Goal: Complete application form

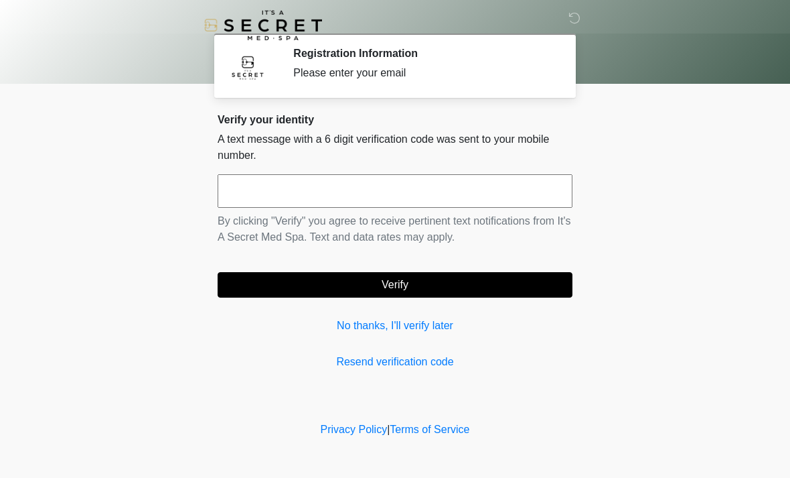
click at [372, 197] on input "text" at bounding box center [395, 190] width 355 height 33
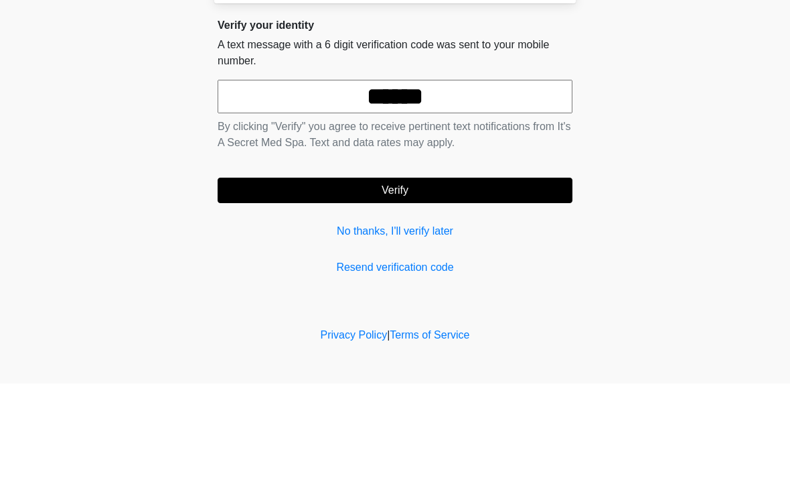
type input "******"
click at [490, 272] on button "Verify" at bounding box center [395, 284] width 355 height 25
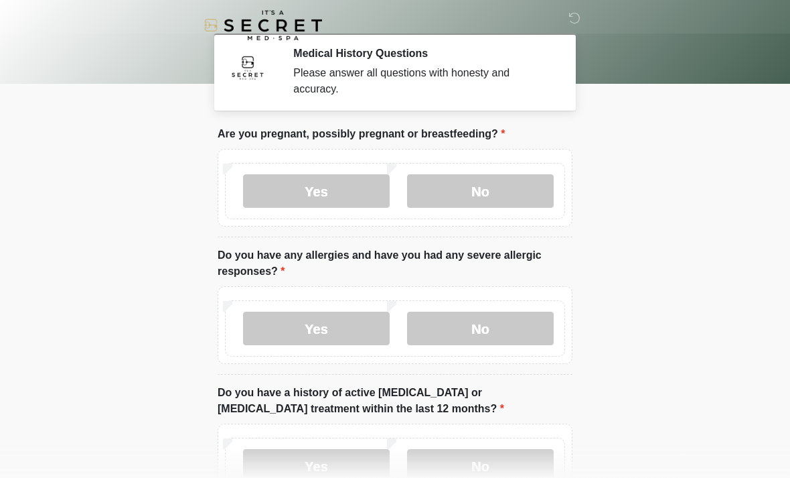
click at [487, 196] on label "No" at bounding box center [480, 190] width 147 height 33
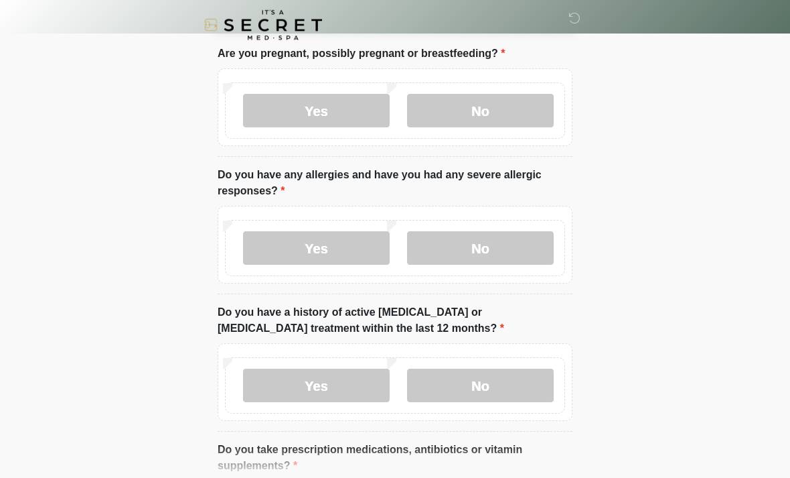
click at [495, 249] on label "No" at bounding box center [480, 248] width 147 height 33
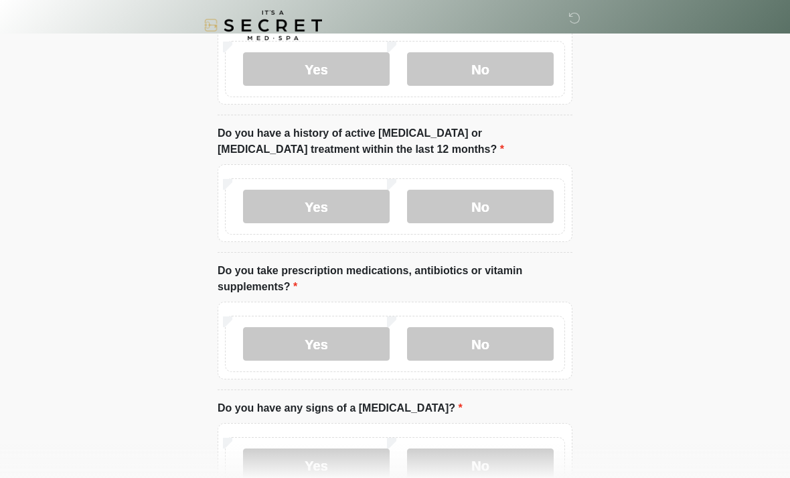
scroll to position [256, 0]
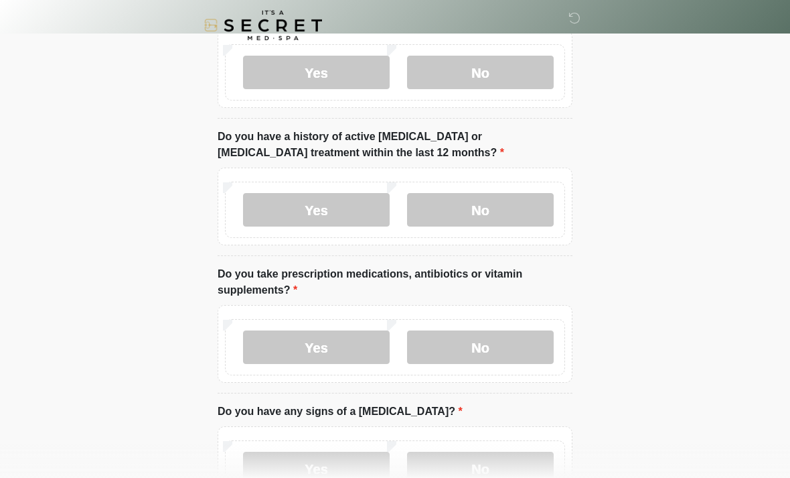
click at [483, 214] on label "No" at bounding box center [480, 209] width 147 height 33
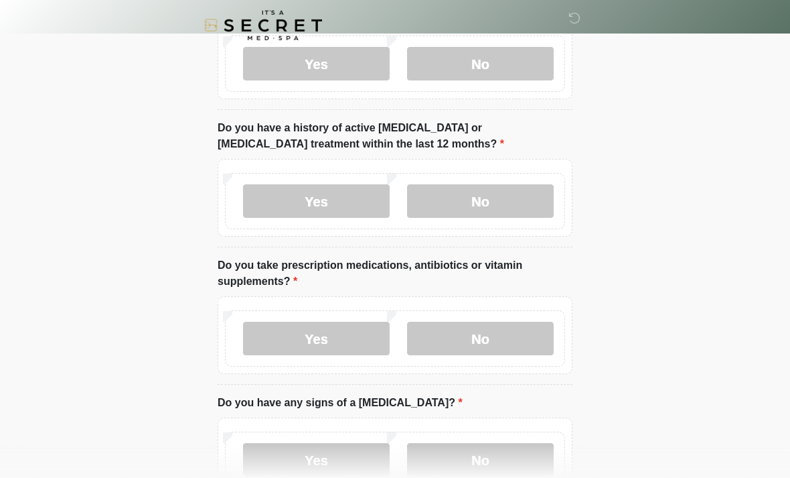
scroll to position [322, 0]
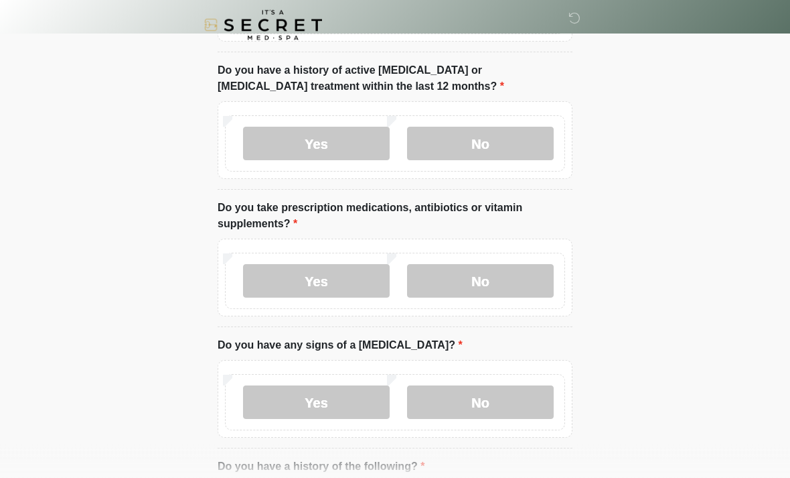
click at [342, 284] on label "Yes" at bounding box center [316, 281] width 147 height 33
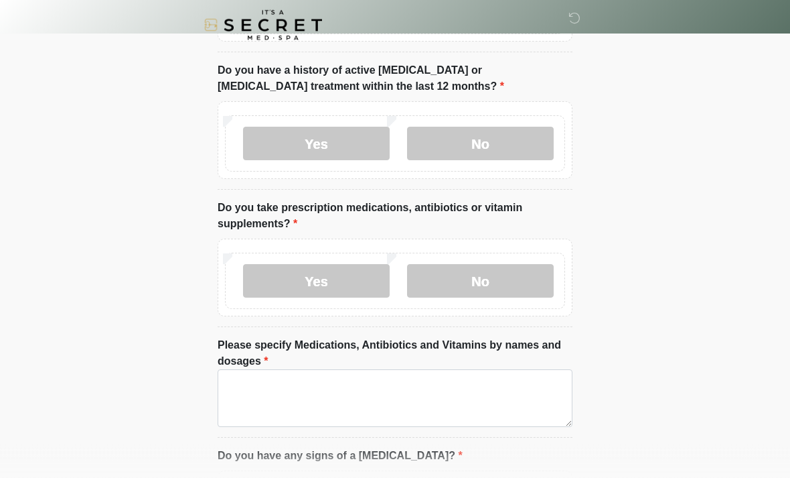
scroll to position [322, 0]
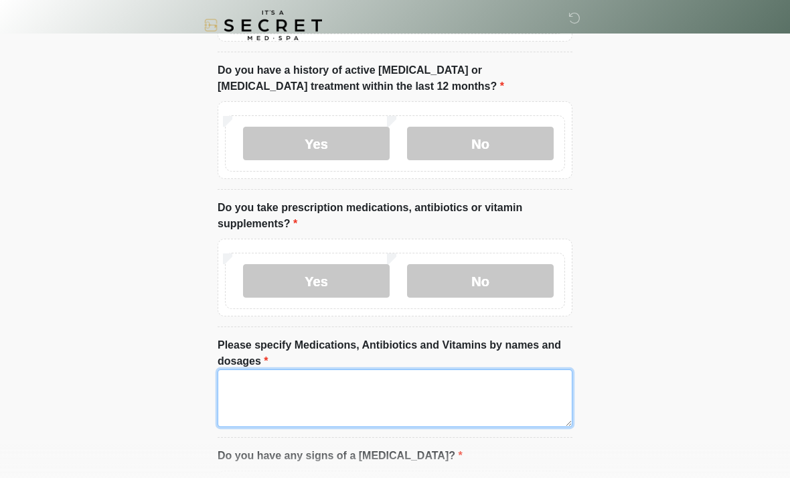
click at [326, 401] on textarea "Please specify Medications, Antibiotics and Vitamins by names and dosages" at bounding box center [395, 398] width 355 height 58
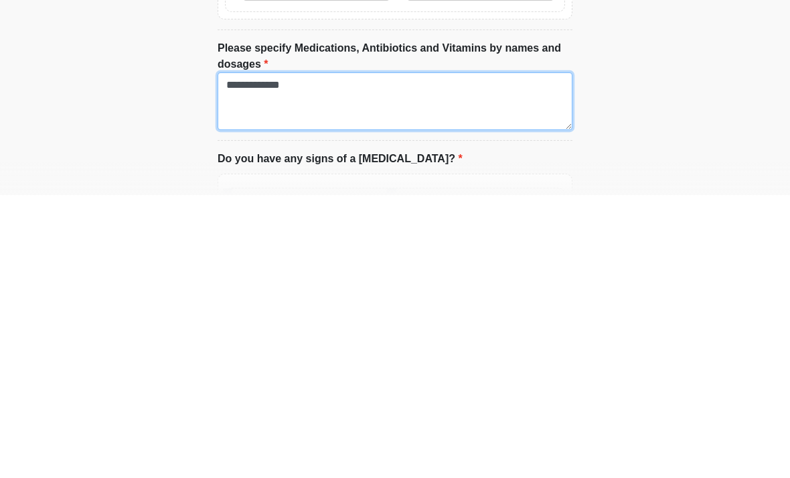
scroll to position [405, 0]
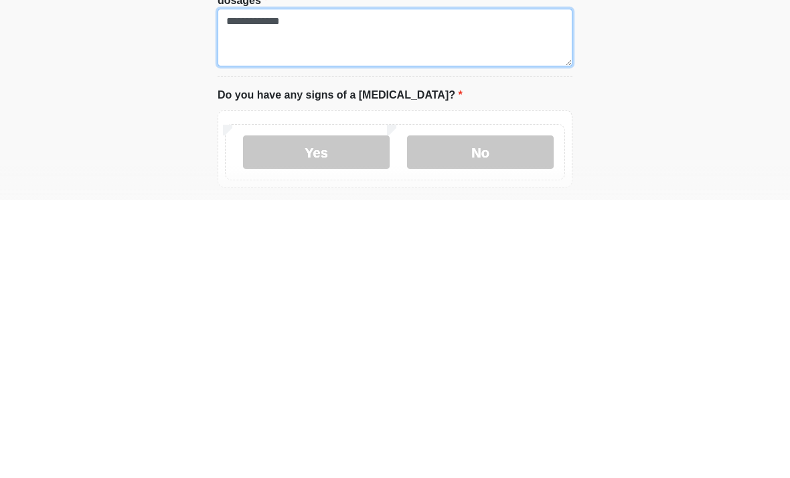
type textarea "**********"
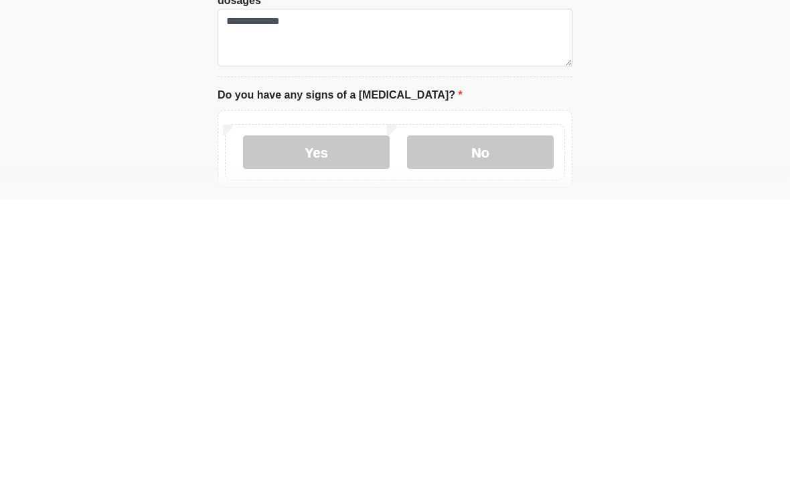
click at [478, 413] on label "No" at bounding box center [480, 429] width 147 height 33
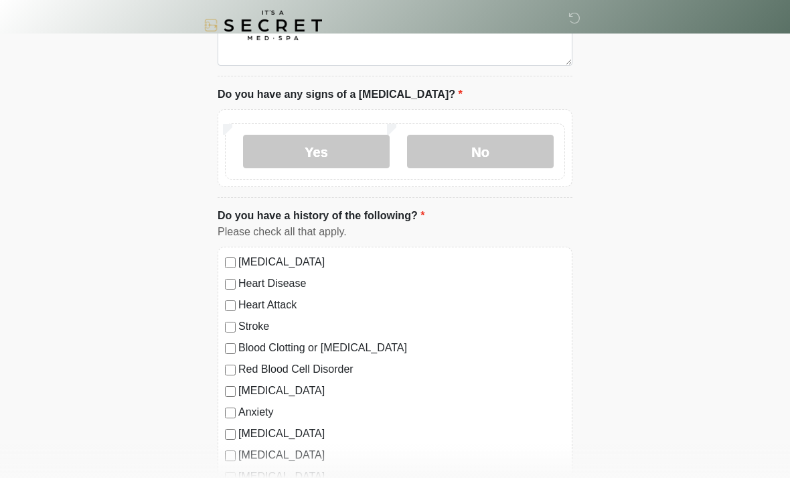
click at [475, 162] on label "No" at bounding box center [480, 151] width 147 height 33
click at [472, 151] on label "No" at bounding box center [480, 151] width 147 height 33
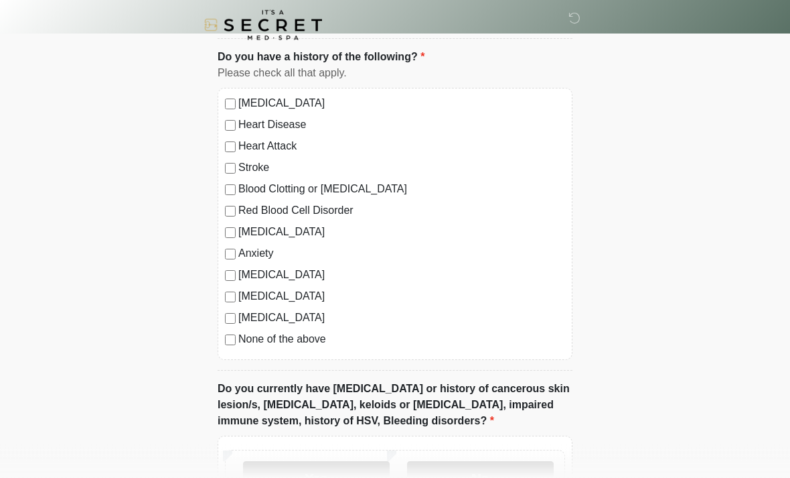
scroll to position [843, 0]
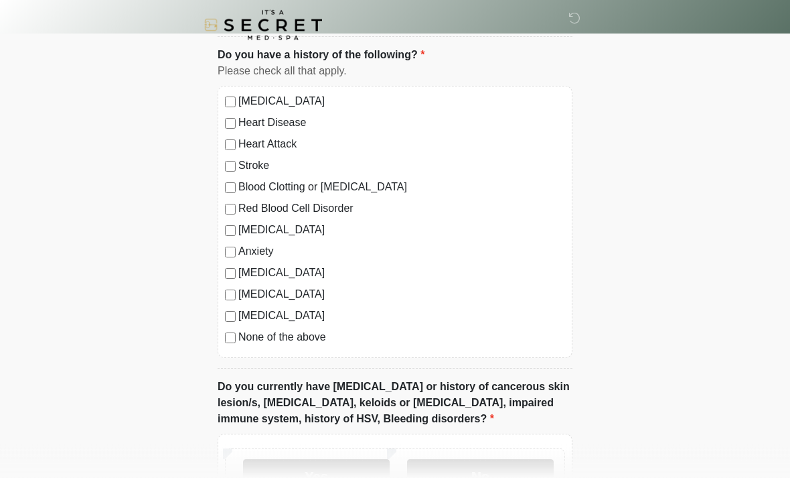
click at [226, 342] on div "None of the above" at bounding box center [395, 338] width 340 height 16
click at [221, 334] on div "High Blood Pressure Heart Disease Heart Attack Stroke Blood Clotting or Bleedin…" at bounding box center [395, 222] width 355 height 272
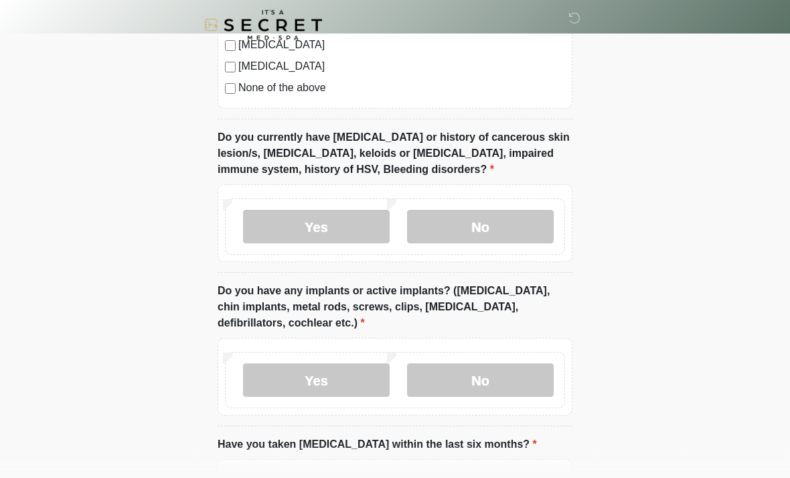
scroll to position [1079, 0]
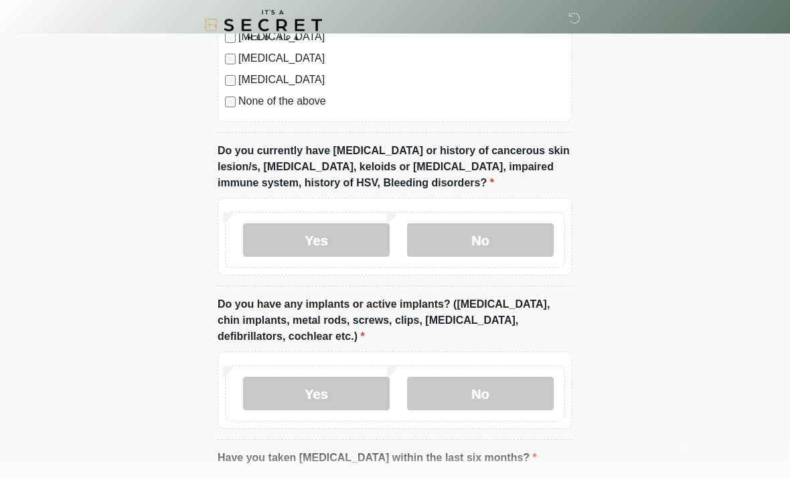
click at [476, 244] on label "No" at bounding box center [480, 240] width 147 height 33
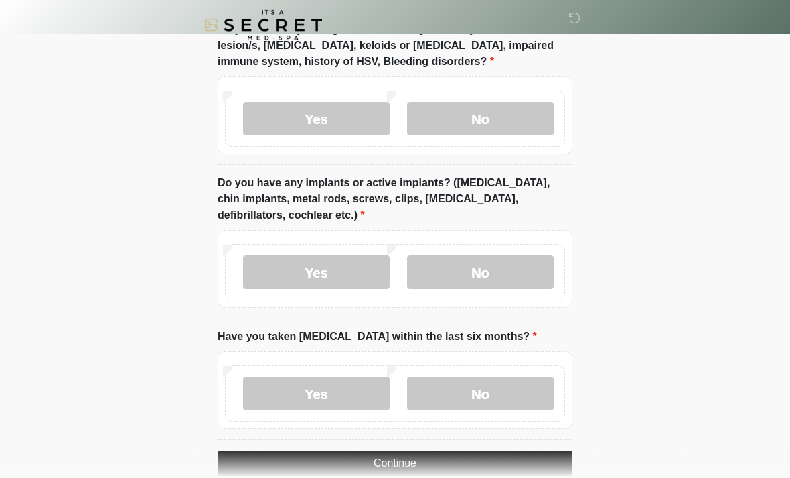
scroll to position [1200, 0]
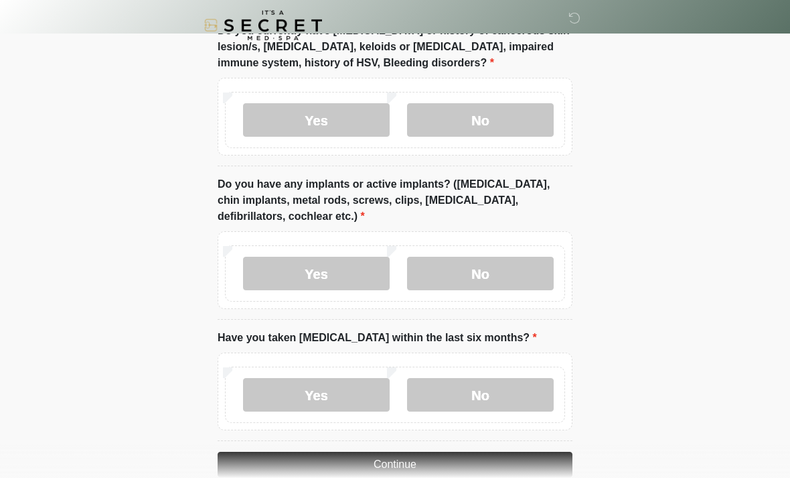
click at [497, 275] on label "No" at bounding box center [480, 273] width 147 height 33
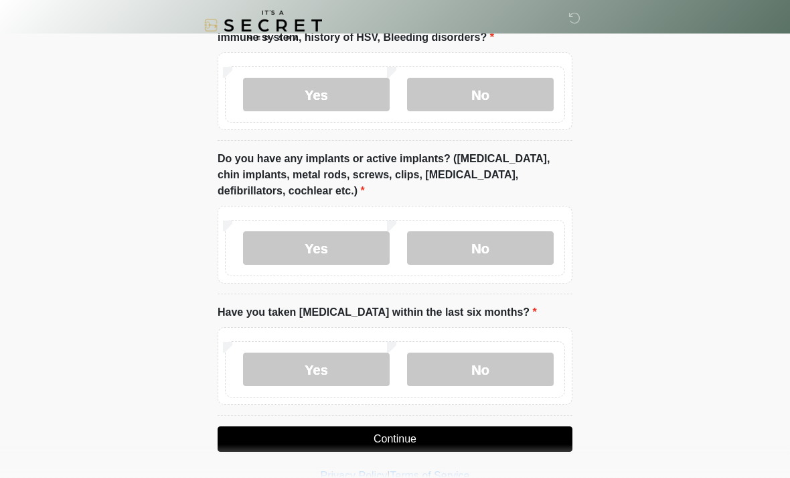
click at [508, 364] on label "No" at bounding box center [480, 368] width 147 height 33
click at [466, 438] on button "Continue" at bounding box center [395, 438] width 355 height 25
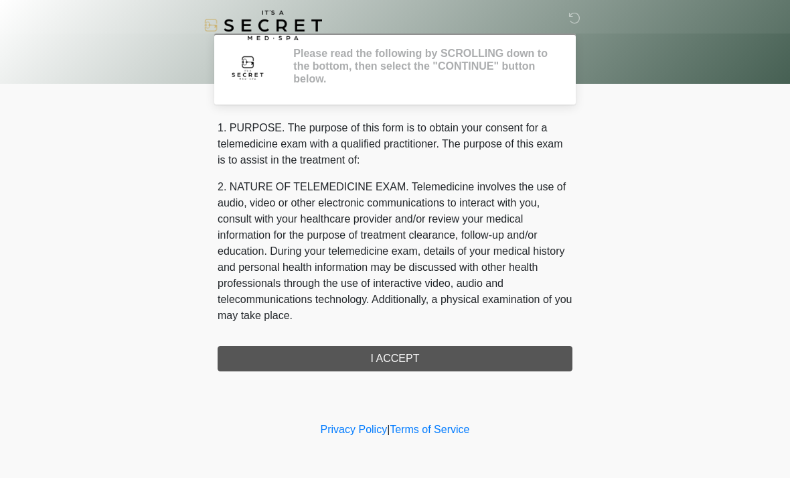
scroll to position [0, 0]
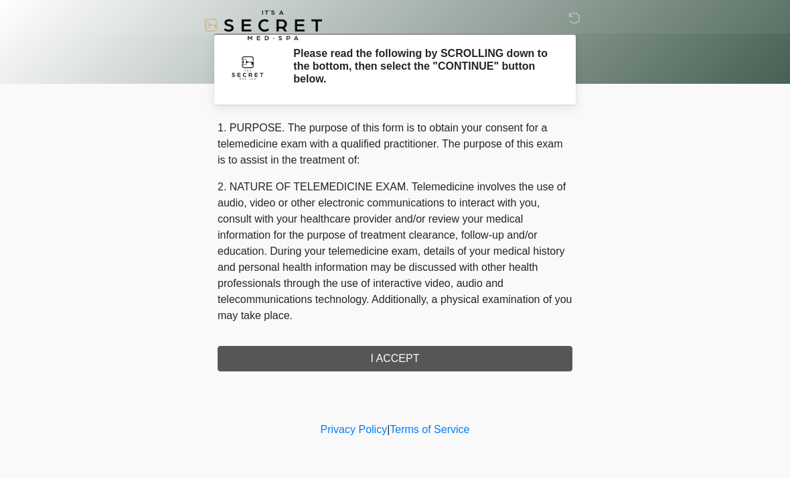
click at [485, 356] on div "1. PURPOSE. The purpose of this form is to obtain your consent for a telemedici…" at bounding box center [395, 245] width 355 height 251
click at [485, 357] on div "1. PURPOSE. The purpose of this form is to obtain your consent for a telemedici…" at bounding box center [395, 245] width 355 height 251
click at [380, 344] on div "1. PURPOSE. The purpose of this form is to obtain your consent for a telemedici…" at bounding box center [395, 245] width 355 height 251
click at [411, 349] on div "1. PURPOSE. The purpose of this form is to obtain your consent for a telemedici…" at bounding box center [395, 245] width 355 height 251
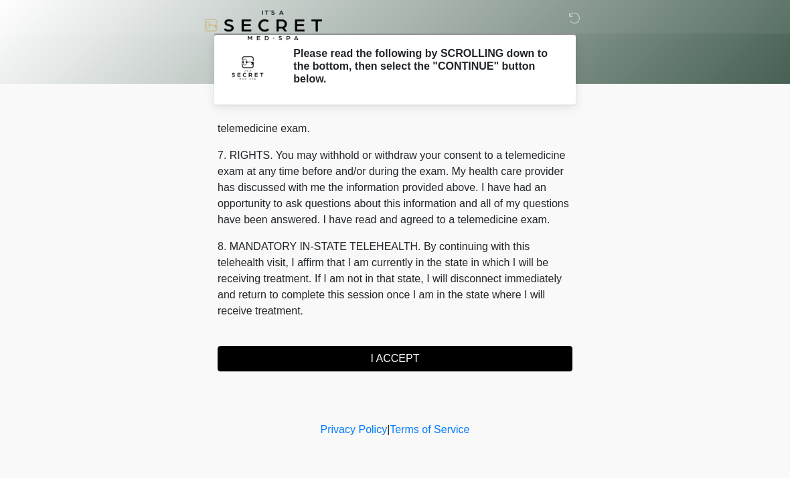
scroll to position [567, 0]
click at [354, 356] on button "I ACCEPT" at bounding box center [395, 358] width 355 height 25
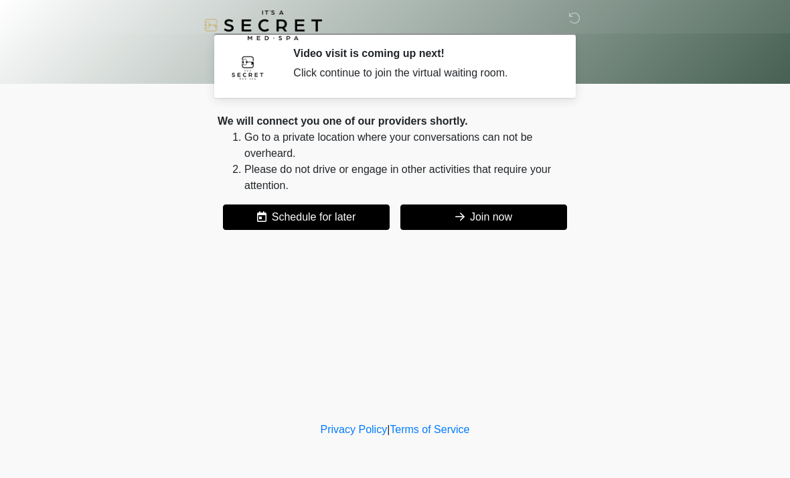
click at [502, 223] on button "Join now" at bounding box center [484, 216] width 167 height 25
